Goal: Task Accomplishment & Management: Manage account settings

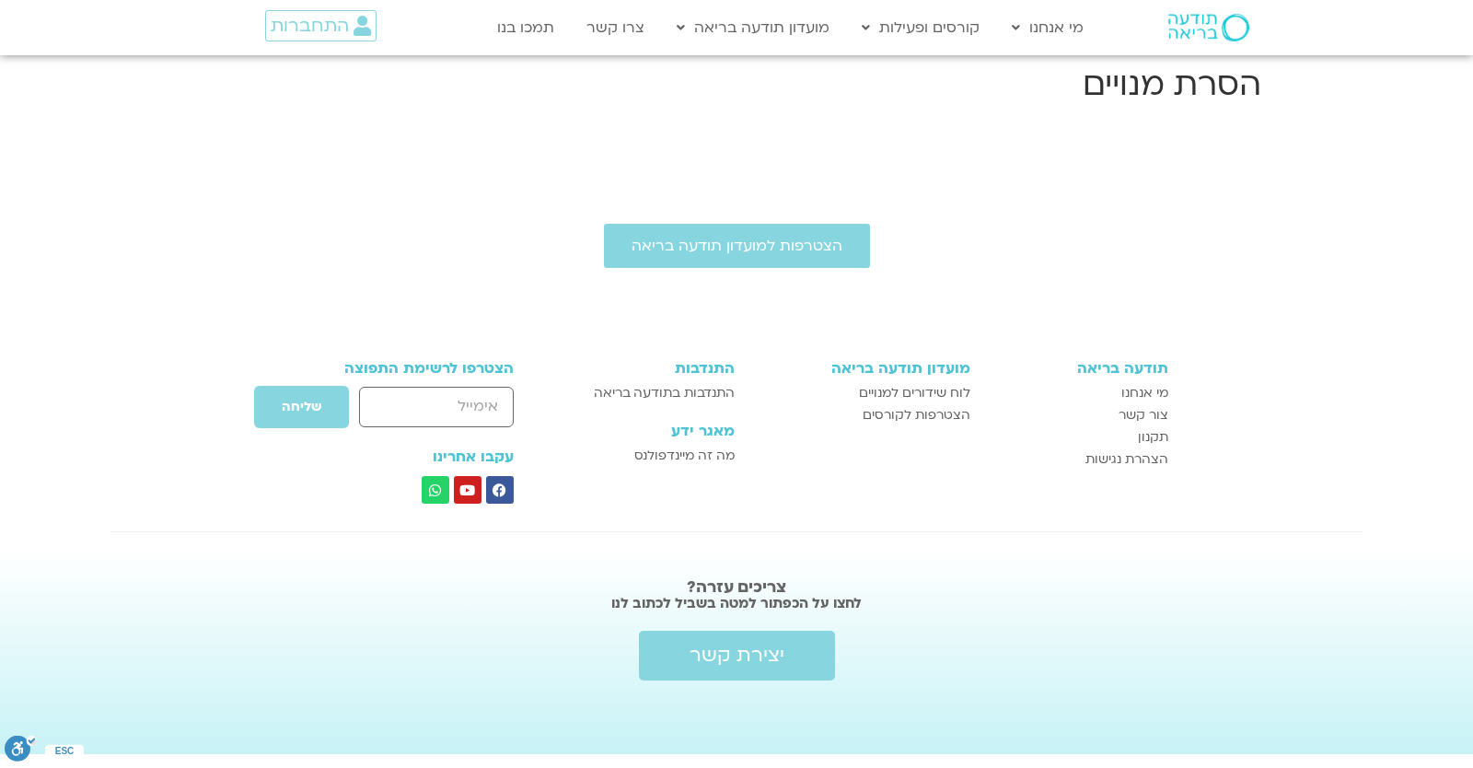
click at [427, 171] on div "הצטרפות למועדון תודעה בריאה תודעה בריאה מי אנחנו צור קשר תקנון הצהרת נגישות מוע…" at bounding box center [736, 447] width 1473 height 614
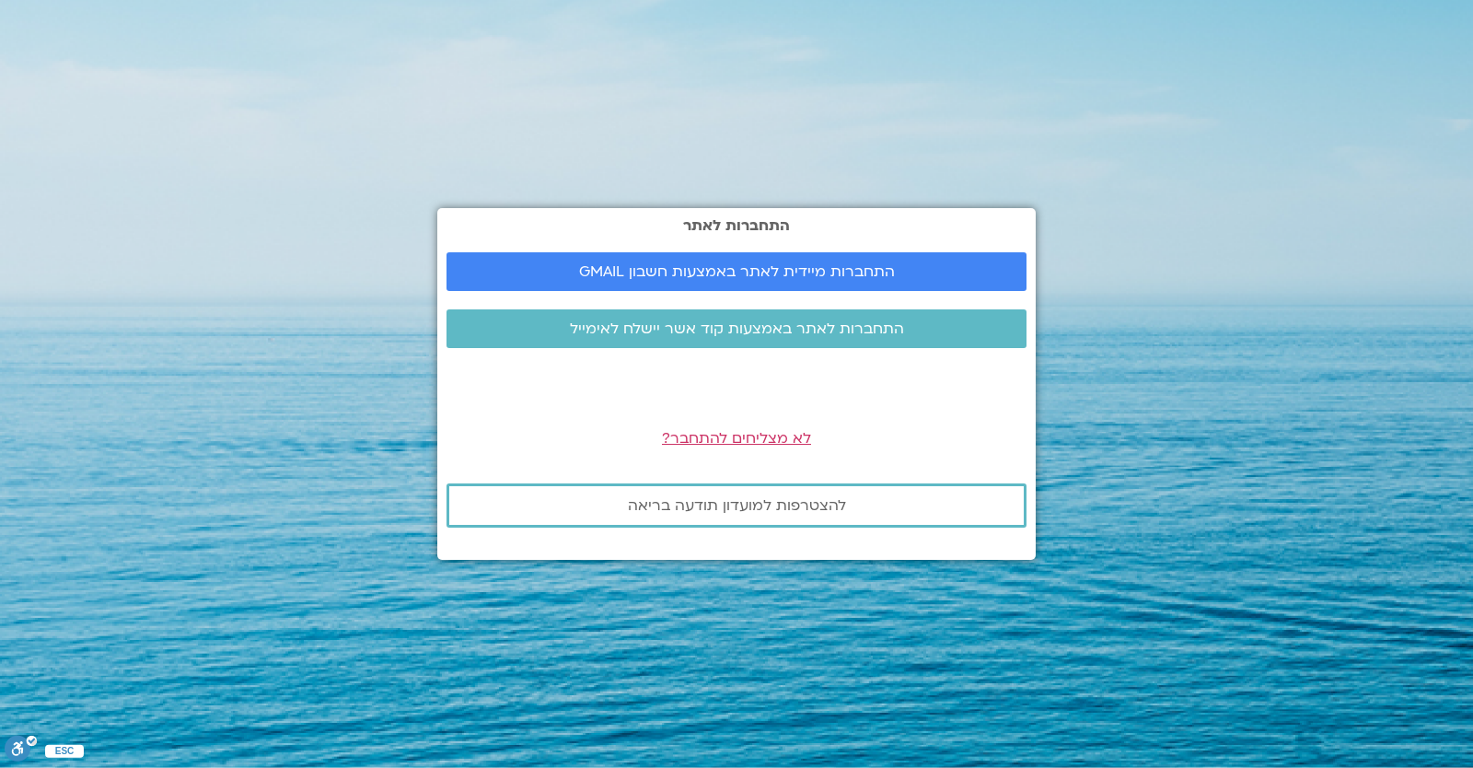
click at [1472, 225] on section "התחברות לאתר התחברות מיידית לאתר באמצעות חשבון GMAIL התחברות לאתר באמצעות קוד א…" at bounding box center [736, 384] width 1473 height 768
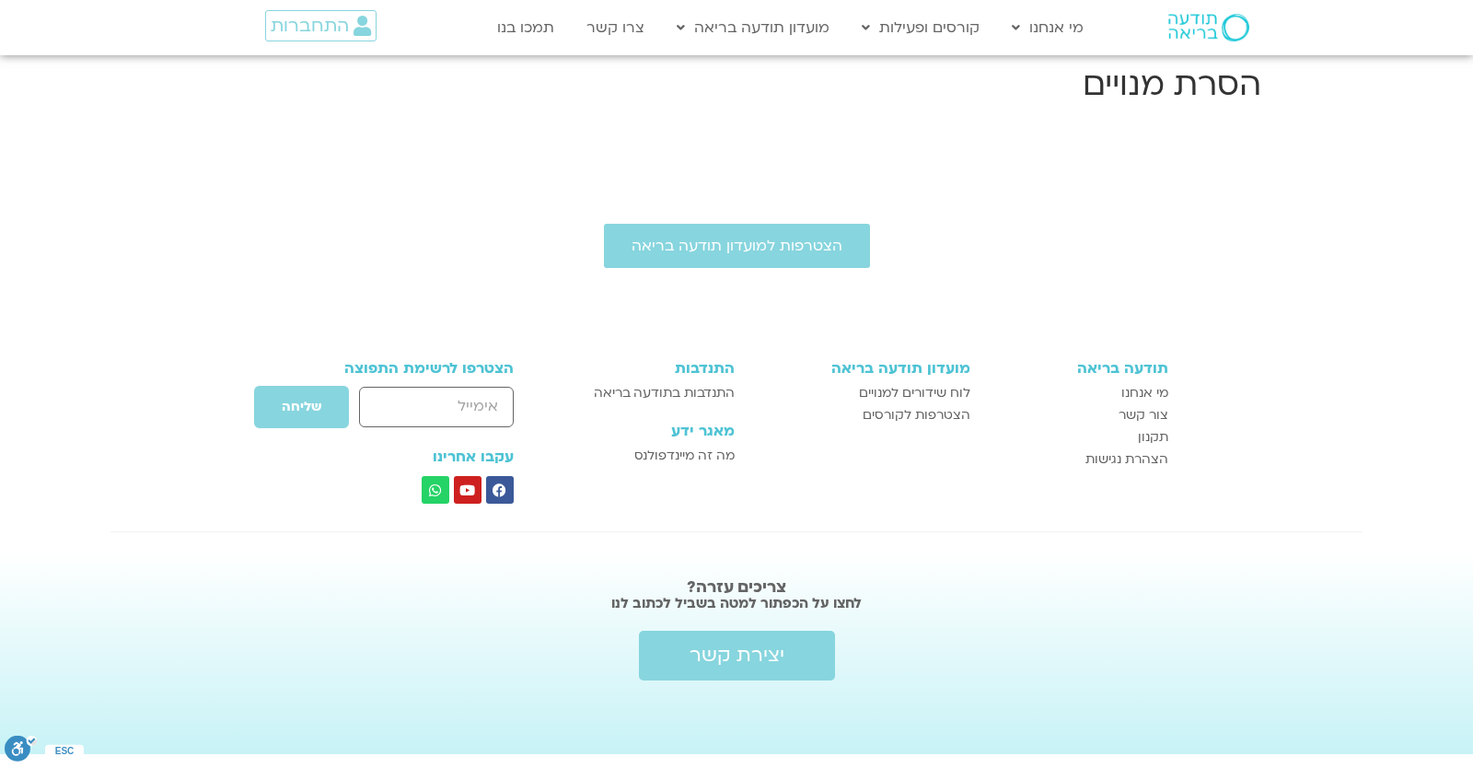
click at [547, 117] on body "דלג לתוכן Main Menu מי אנחנו מי אנחנו שאלות נפוצות מנחים ומנחות בתודעה בריאה מה…" at bounding box center [736, 377] width 1473 height 754
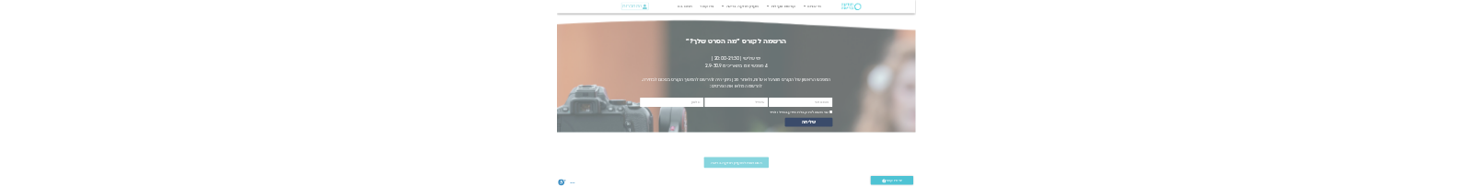
scroll to position [4028, 0]
